Goal: Information Seeking & Learning: Understand process/instructions

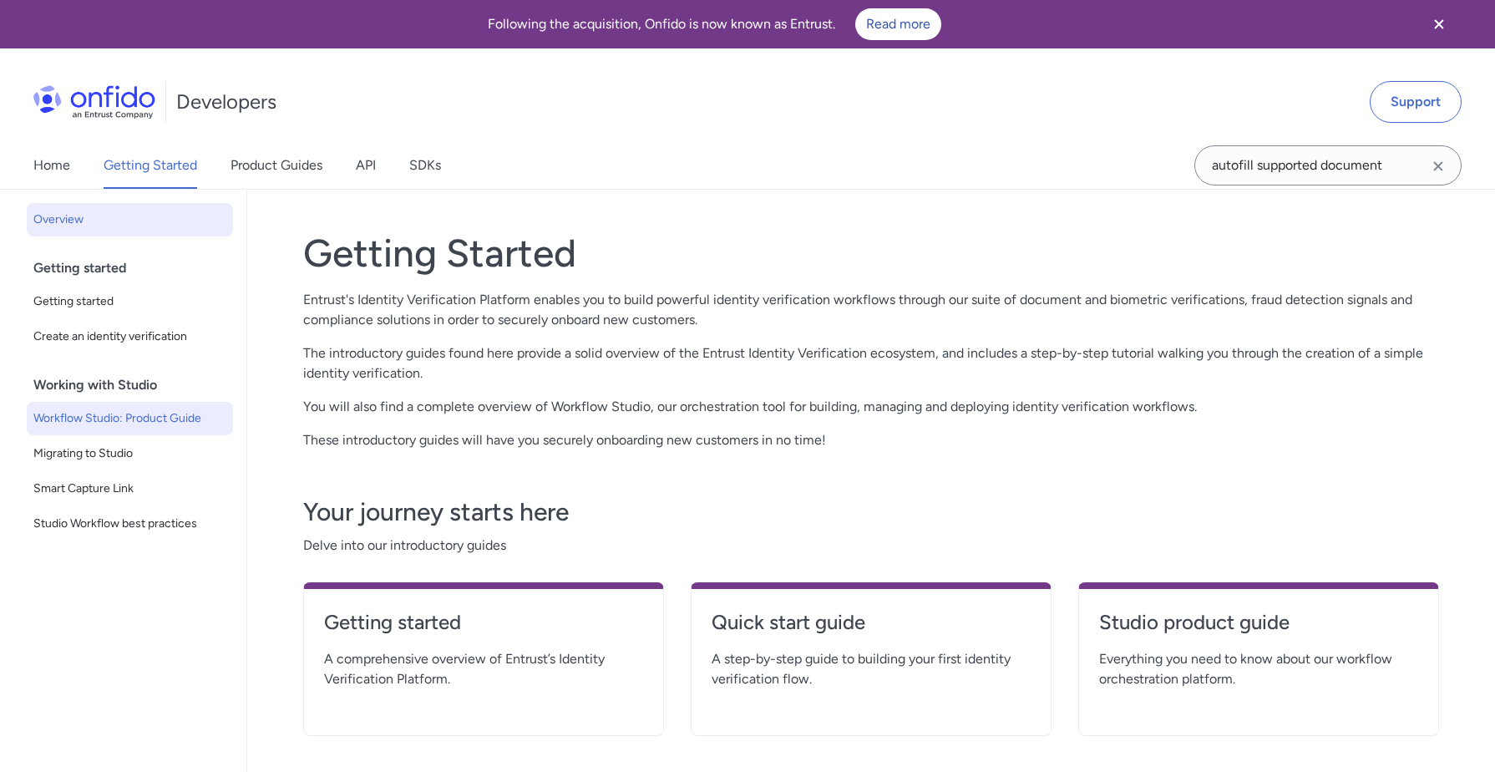
click at [145, 408] on span "Workflow Studio: Product Guide" at bounding box center [129, 418] width 193 height 20
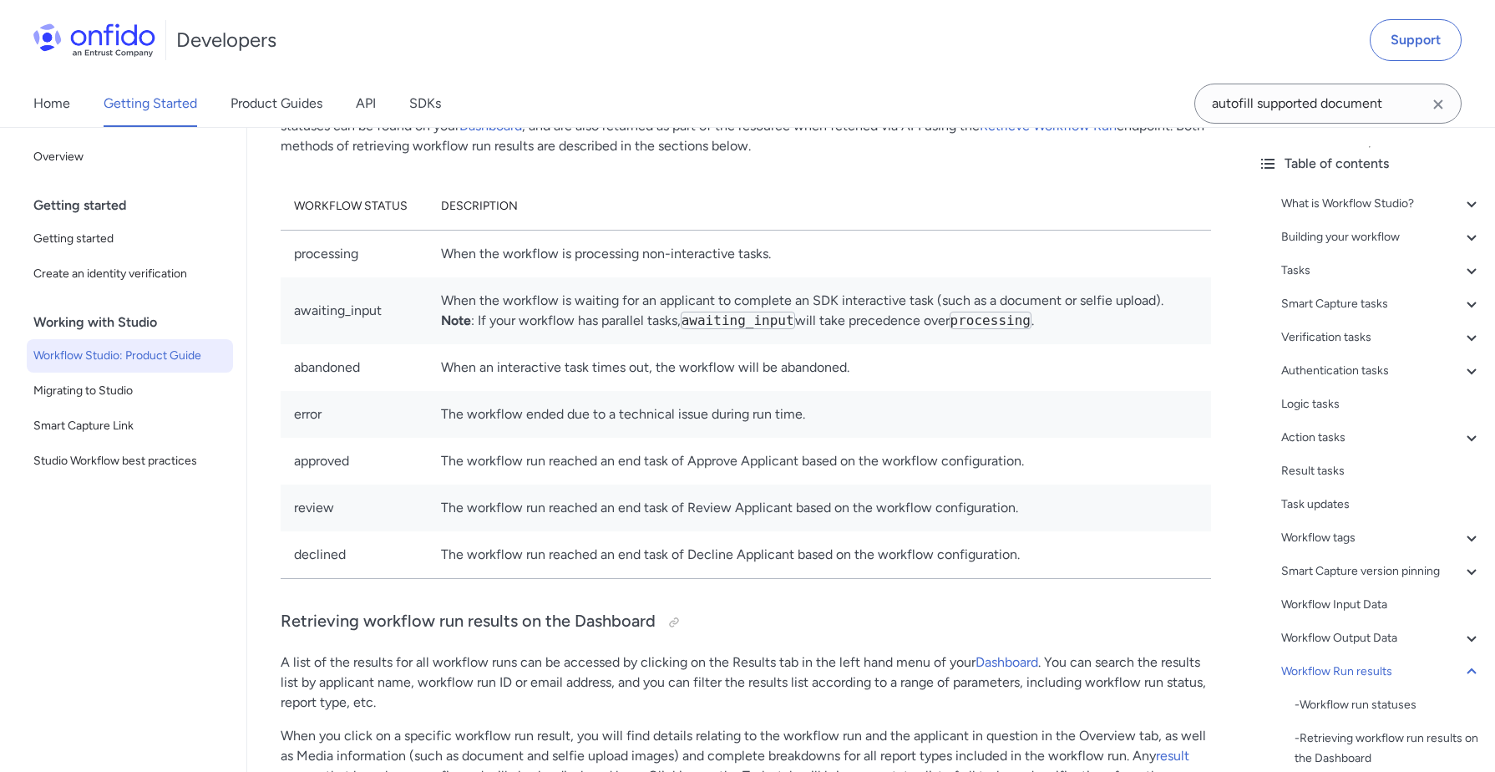
scroll to position [34526, 0]
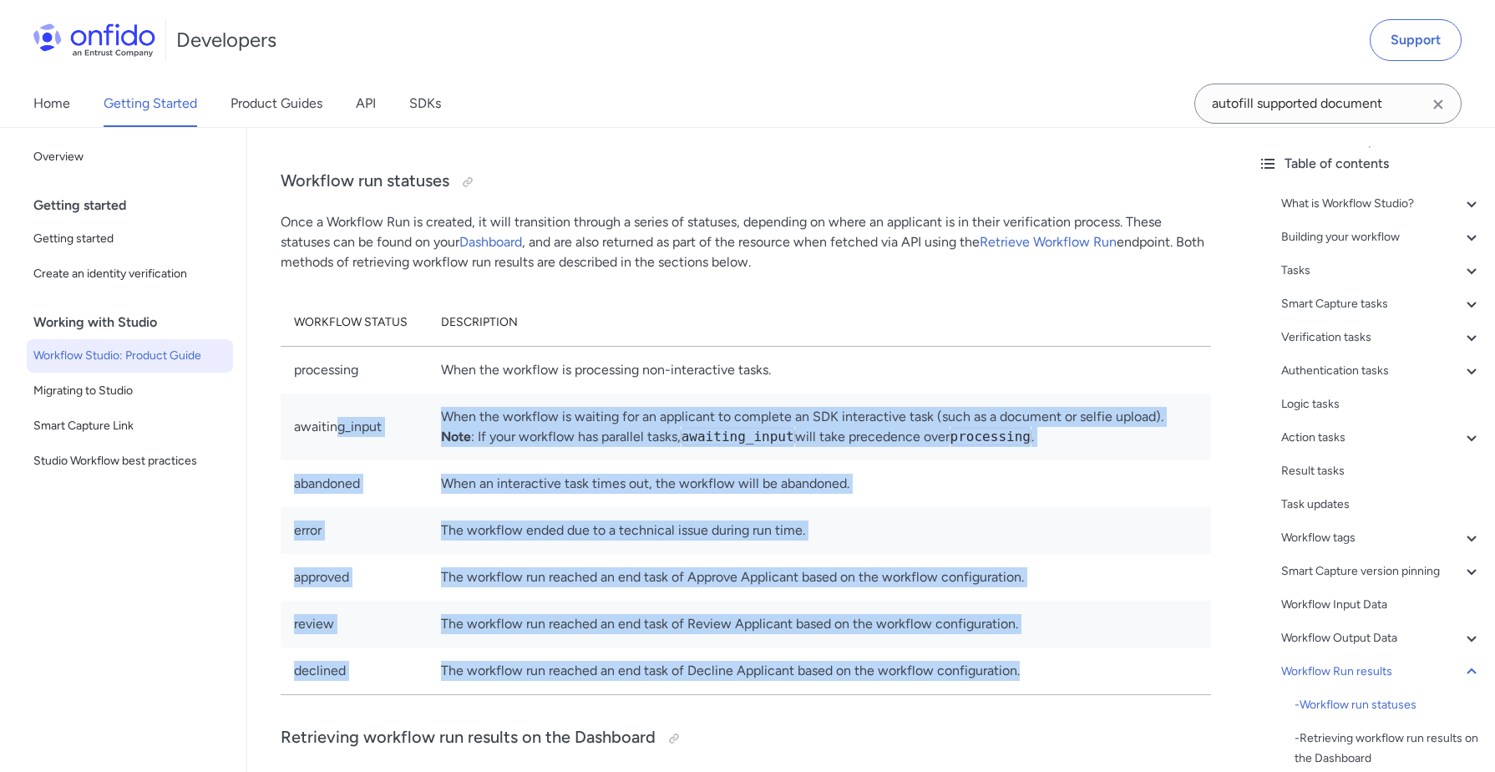
drag, startPoint x: 1055, startPoint y: 662, endPoint x: 336, endPoint y: 399, distance: 765.8
click at [336, 399] on tbody "processing When the workflow is processing non-interactive tasks. awaiting_inpu…" at bounding box center [746, 520] width 931 height 348
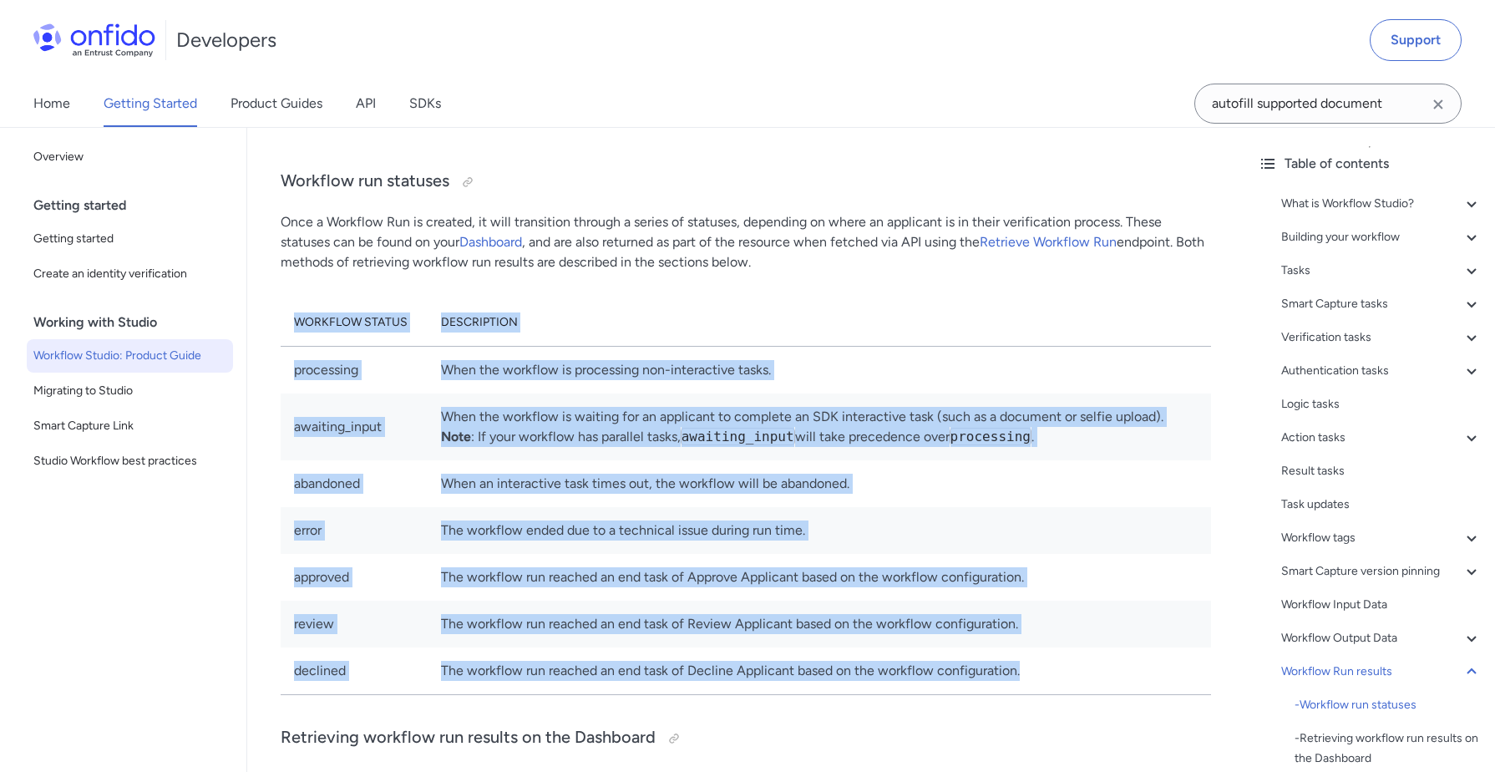
drag, startPoint x: 287, startPoint y: 307, endPoint x: 1050, endPoint y: 649, distance: 835.7
click at [1051, 649] on table "Workflow status Description processing When the workflow is processing non-inte…" at bounding box center [746, 497] width 931 height 396
copy table "Workflow status Description processing When the workflow is processing non-inte…"
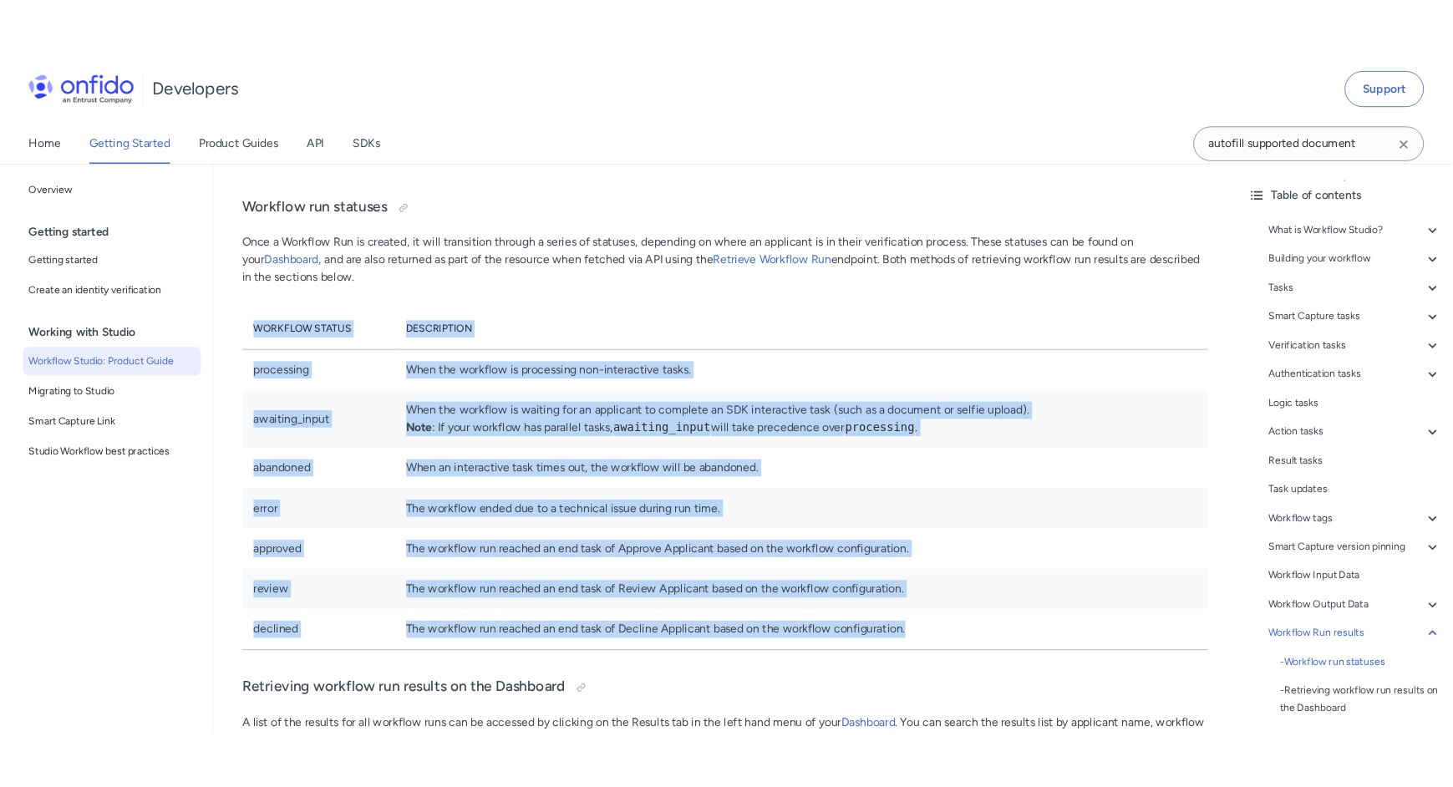
scroll to position [34414, 0]
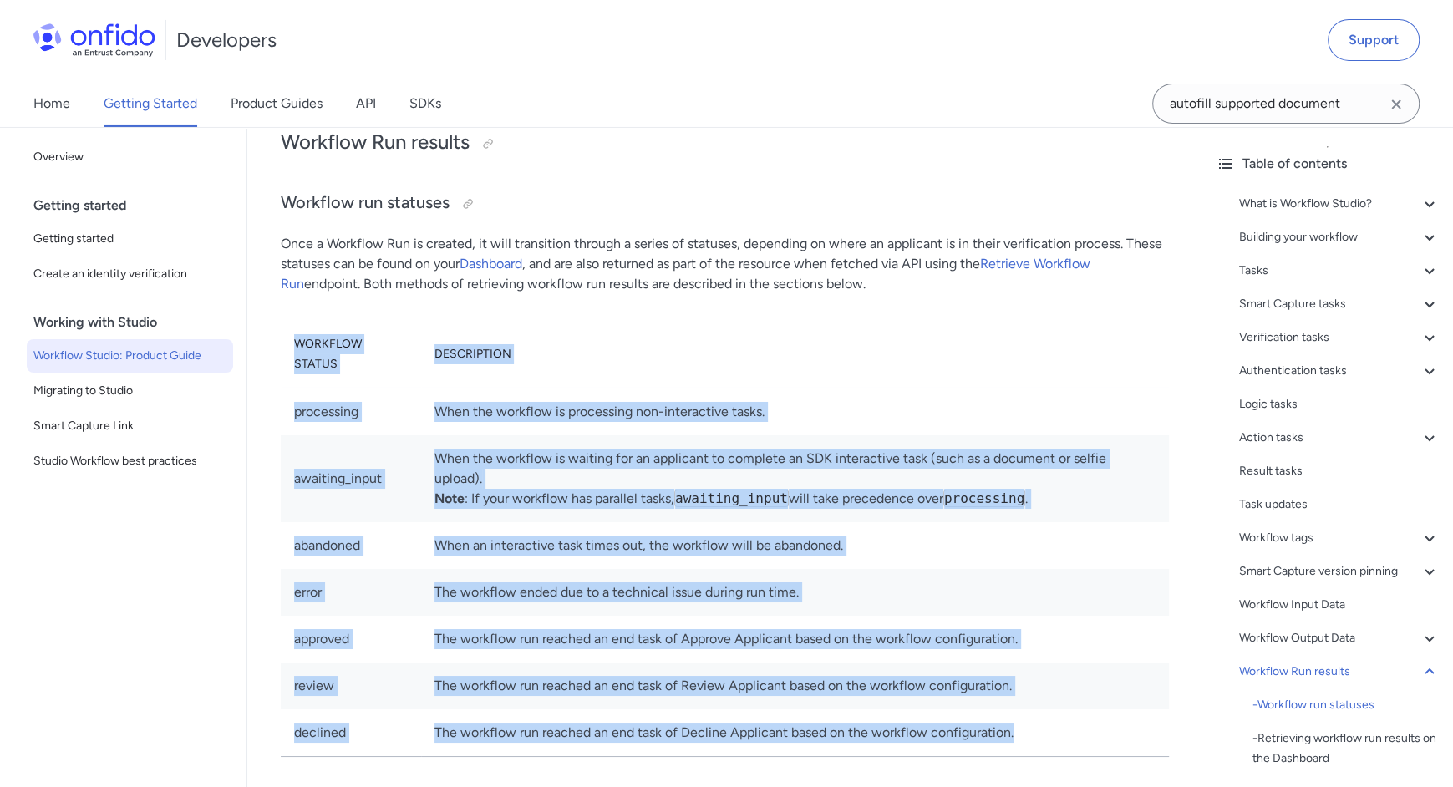
copy table "Workflow status Description processing When the workflow is processing non-inte…"
click at [508, 321] on th "Description" at bounding box center [795, 355] width 748 height 68
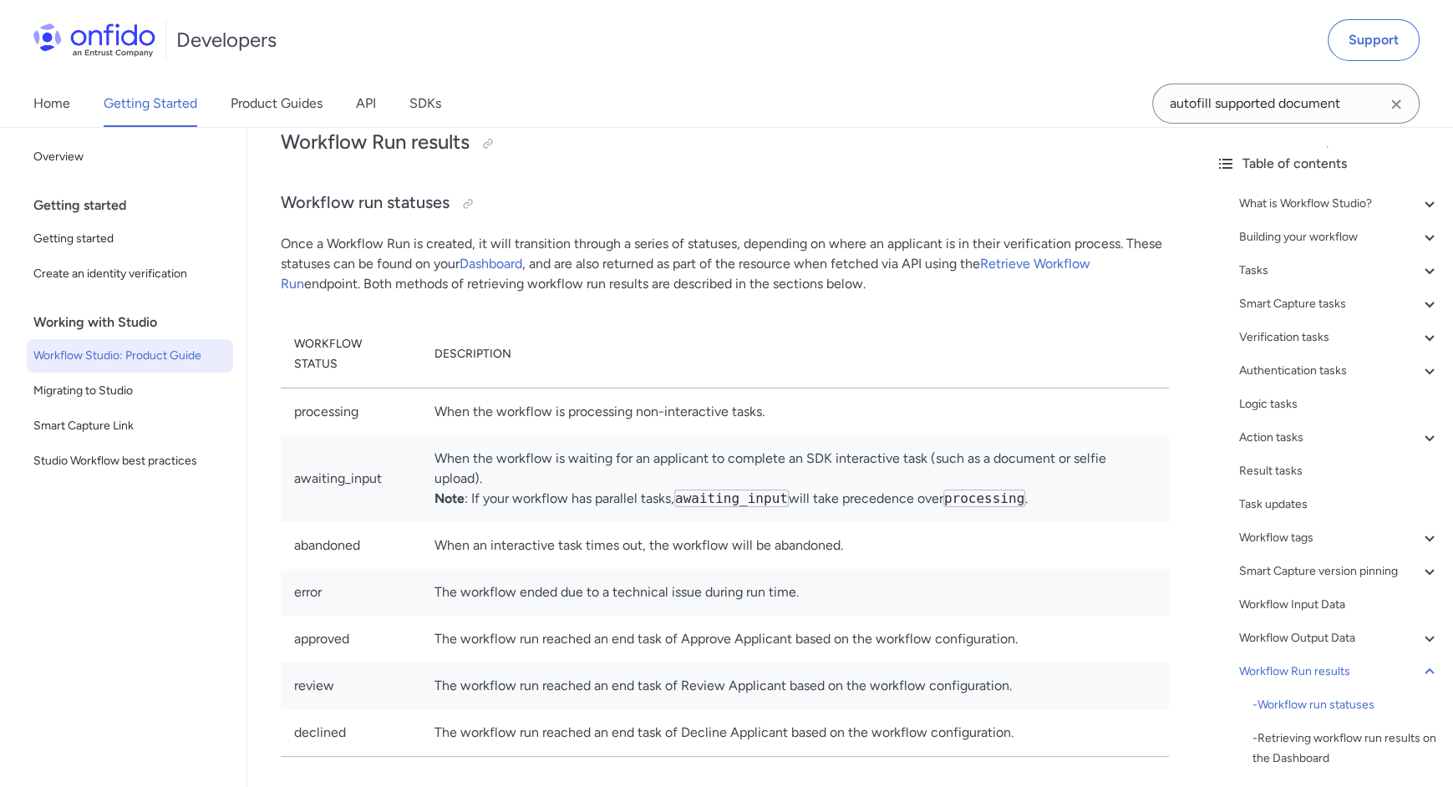
click at [624, 435] on td "When the workflow is waiting for an applicant to complete an SDK interactive ta…" at bounding box center [795, 478] width 748 height 87
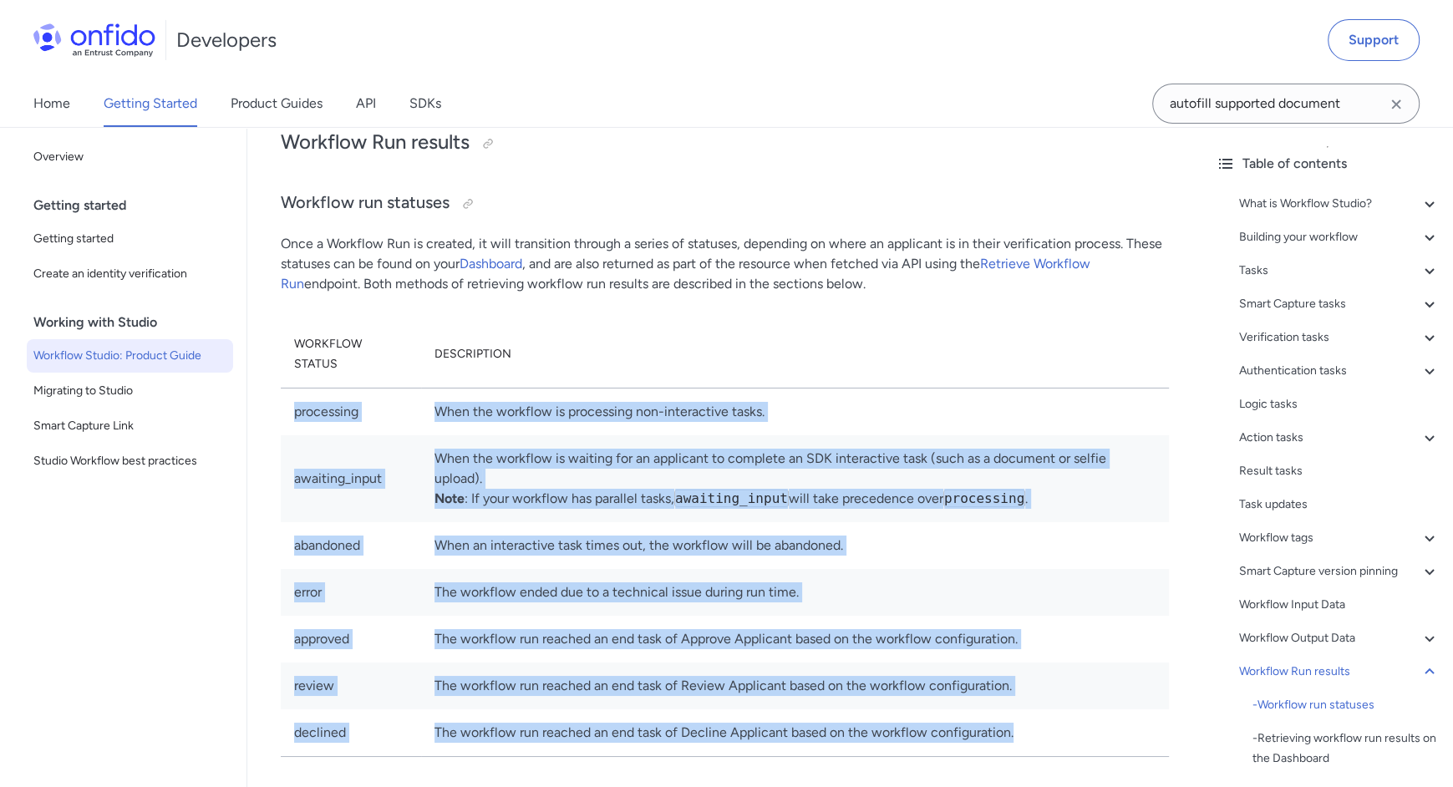
drag, startPoint x: 1032, startPoint y: 654, endPoint x: 287, endPoint y: 350, distance: 805.5
click at [287, 388] on tbody "processing When the workflow is processing non-interactive tasks. awaiting_inpu…" at bounding box center [725, 572] width 888 height 368
copy tbody "processing When the workflow is processing non-interactive tasks. awaiting_inpu…"
